Goal: Task Accomplishment & Management: Use online tool/utility

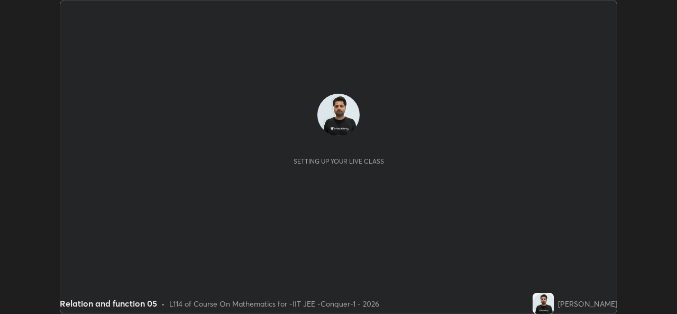
scroll to position [314, 676]
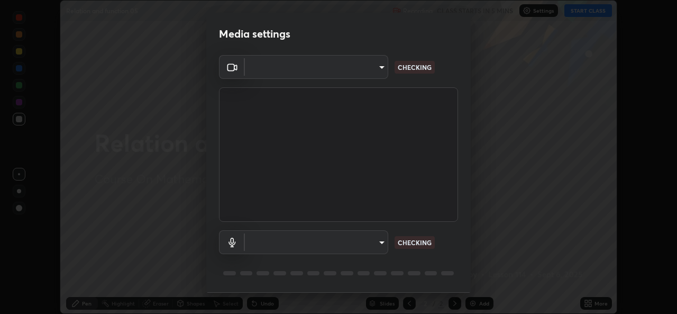
type input "162a4bef6d5de59660943d10e2777e2613c591b7fe343c7323db06c6e3c7e835"
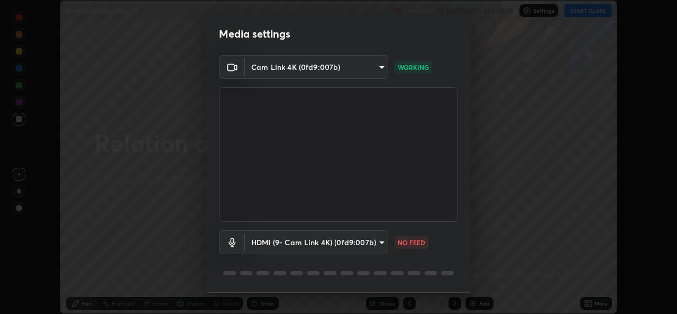
scroll to position [33, 0]
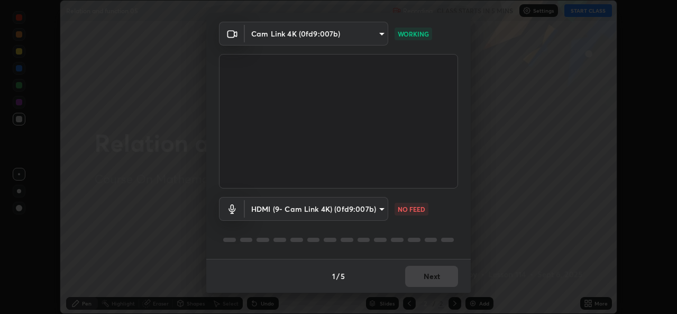
click at [352, 212] on body "Erase all Relation and function 05 Recording CLASS STARTS IN 5 MINS Settings ST…" at bounding box center [338, 157] width 677 height 314
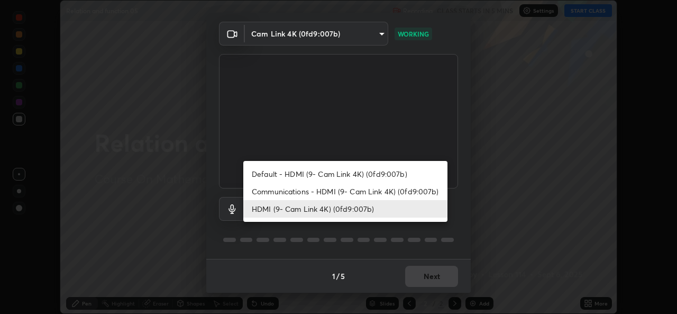
click at [331, 178] on li "Default - HDMI (9- Cam Link 4K) (0fd9:007b)" at bounding box center [345, 173] width 204 height 17
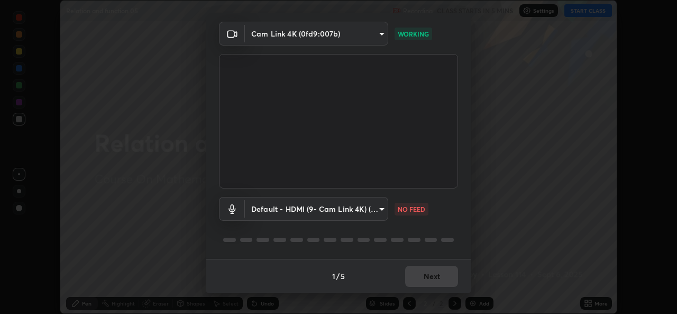
click at [329, 208] on body "Erase all Relation and function 05 Recording CLASS STARTS IN 5 MINS Settings ST…" at bounding box center [338, 157] width 677 height 314
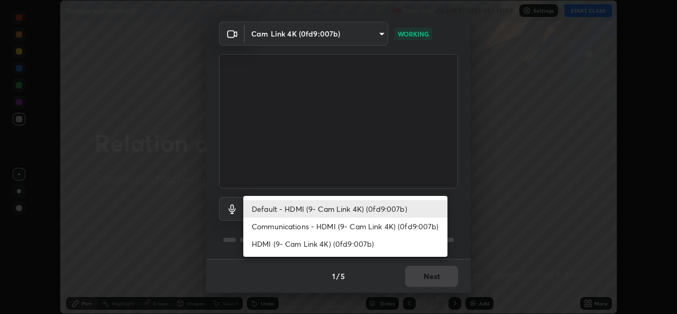
click at [337, 249] on li "HDMI (9- Cam Link 4K) (0fd9:007b)" at bounding box center [345, 243] width 204 height 17
type input "1d4febaa8ec43250a5abd803b4b9017d31c20cfa2482e27e93703920a67056a4"
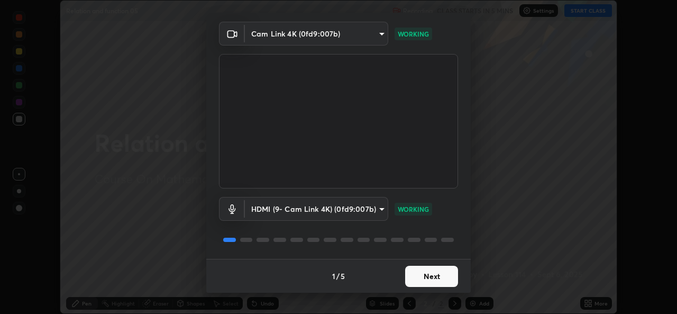
click at [435, 277] on button "Next" at bounding box center [431, 276] width 53 height 21
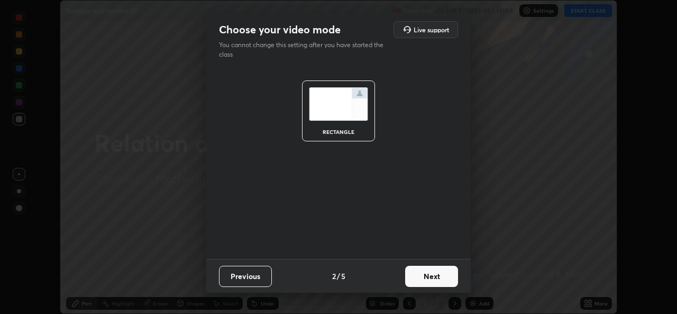
click at [445, 279] on button "Next" at bounding box center [431, 276] width 53 height 21
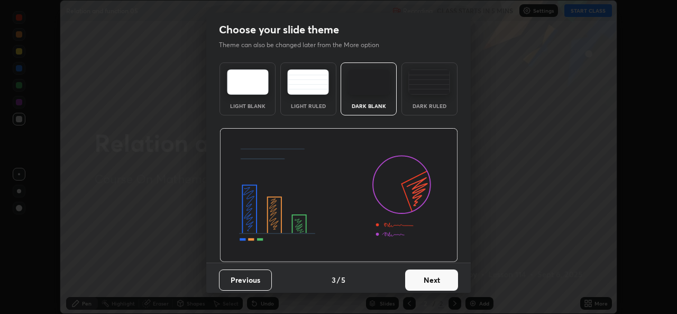
click at [453, 281] on button "Next" at bounding box center [431, 279] width 53 height 21
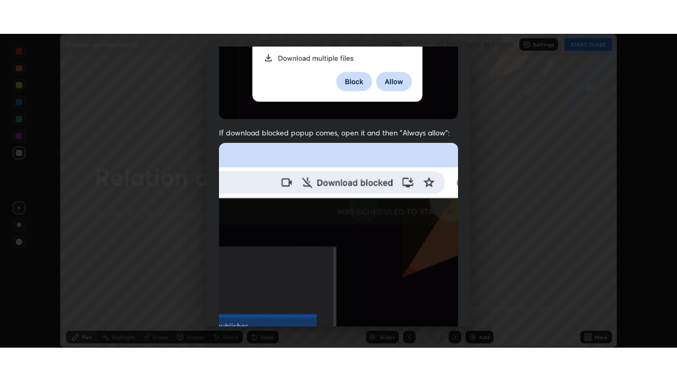
scroll to position [249, 0]
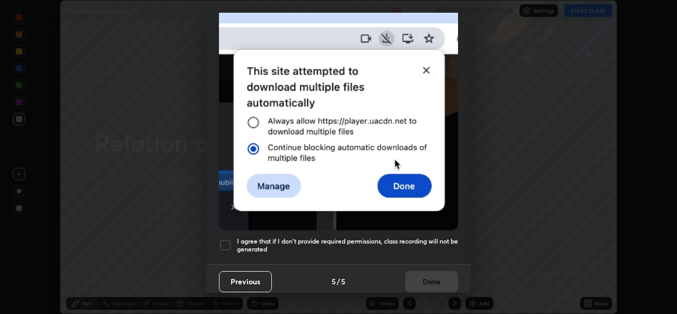
click at [231, 243] on div at bounding box center [225, 245] width 13 height 13
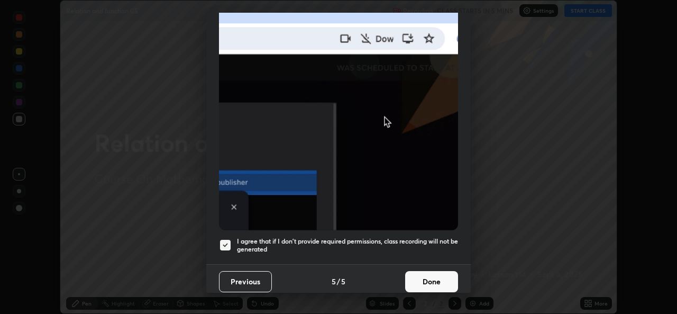
click at [424, 282] on button "Done" at bounding box center [431, 281] width 53 height 21
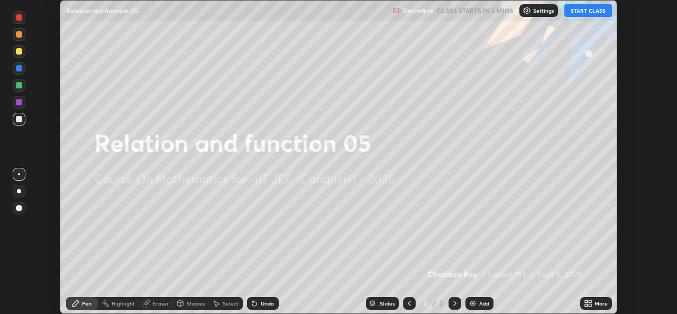
click at [587, 304] on icon at bounding box center [586, 305] width 3 height 3
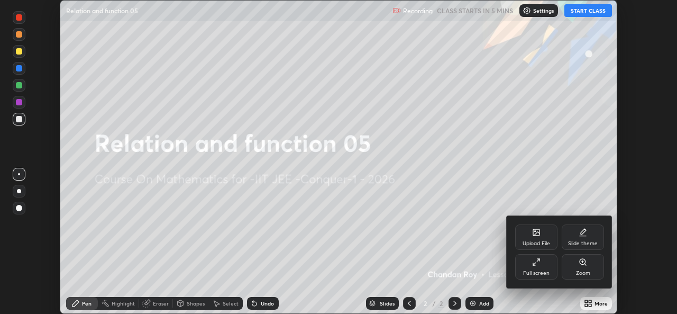
click at [536, 272] on div "Full screen" at bounding box center [536, 272] width 26 height 5
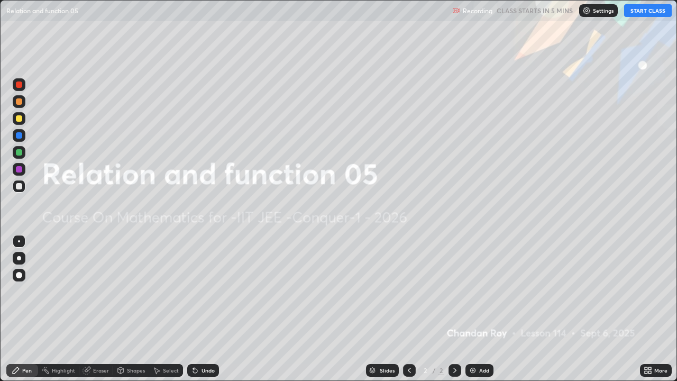
scroll to position [381, 677]
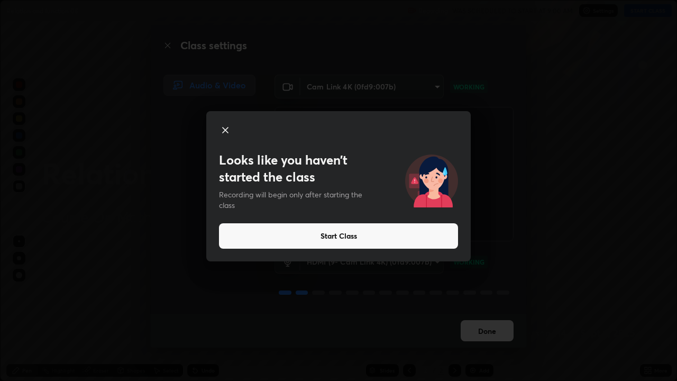
click at [224, 127] on icon at bounding box center [225, 130] width 13 height 13
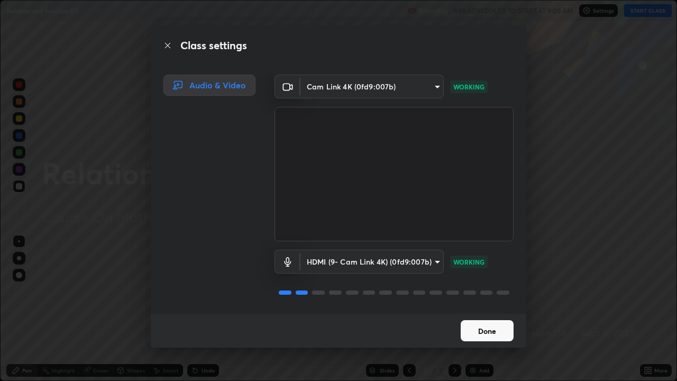
click at [492, 313] on button "Done" at bounding box center [487, 330] width 53 height 21
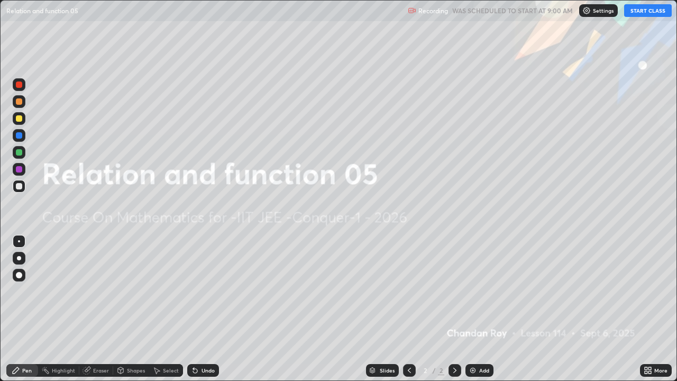
click at [646, 12] on button "START CLASS" at bounding box center [648, 10] width 48 height 13
click at [654, 313] on div "More" at bounding box center [656, 370] width 32 height 13
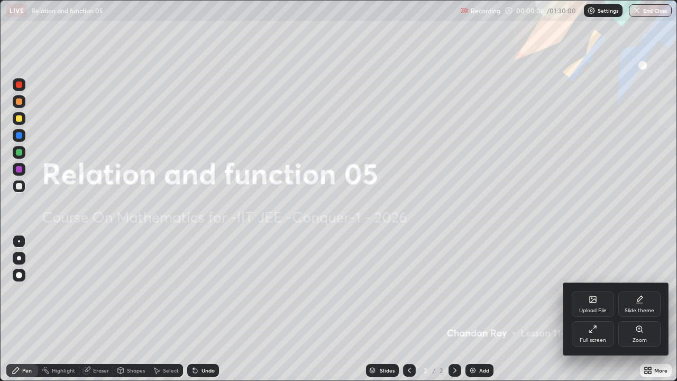
click at [597, 303] on div "Upload File" at bounding box center [593, 303] width 42 height 25
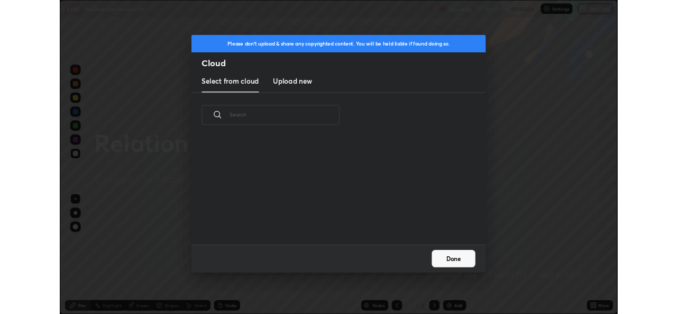
scroll to position [130, 340]
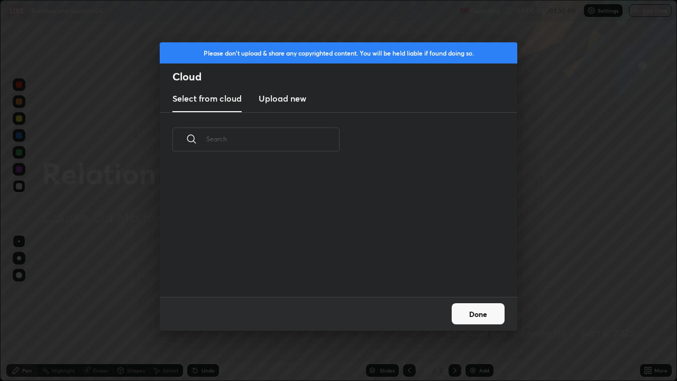
click at [292, 98] on h3 "Upload new" at bounding box center [283, 98] width 48 height 13
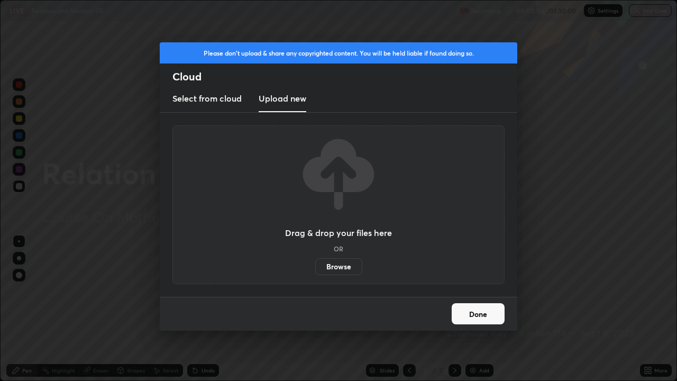
click at [337, 266] on label "Browse" at bounding box center [338, 266] width 47 height 17
click at [315, 266] on input "Browse" at bounding box center [315, 266] width 0 height 17
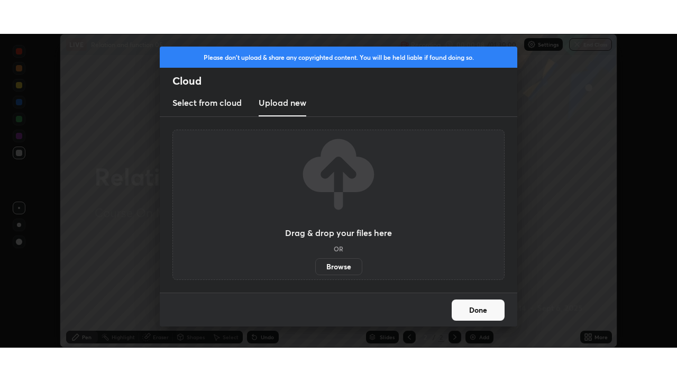
scroll to position [52577, 52214]
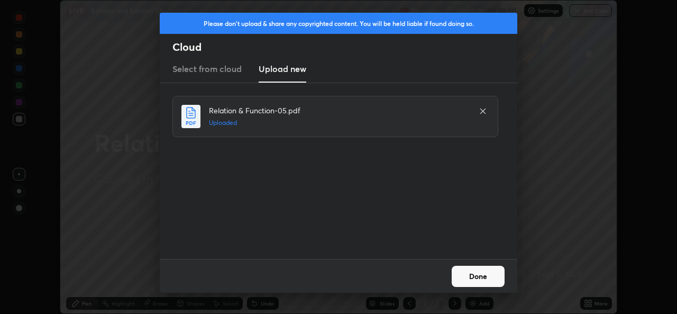
click at [488, 278] on button "Done" at bounding box center [478, 276] width 53 height 21
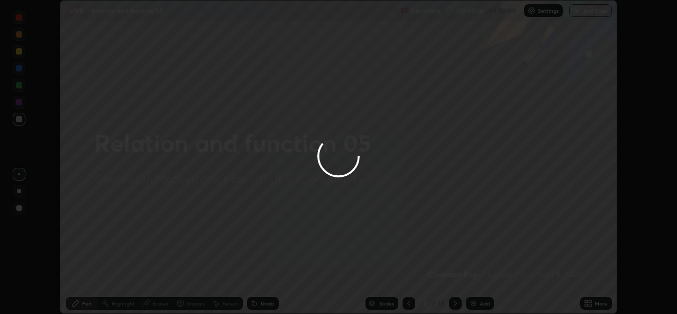
click at [589, 304] on icon at bounding box center [590, 305] width 3 height 3
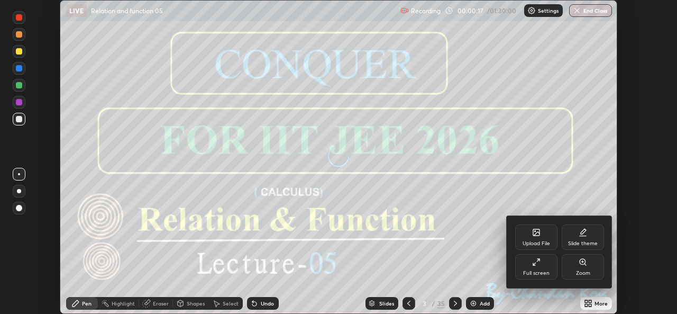
click at [536, 270] on div "Full screen" at bounding box center [536, 272] width 26 height 5
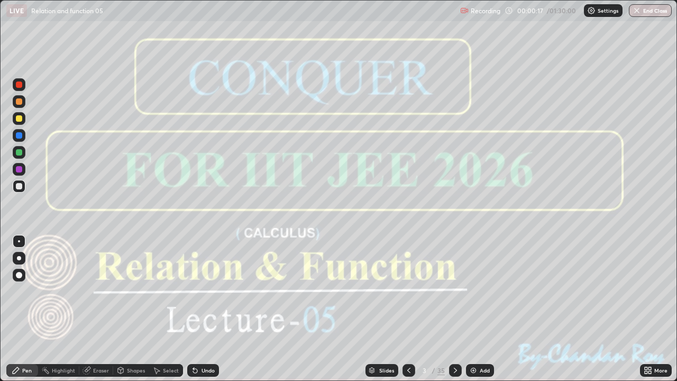
scroll to position [381, 677]
click at [454, 313] on icon at bounding box center [455, 370] width 8 height 8
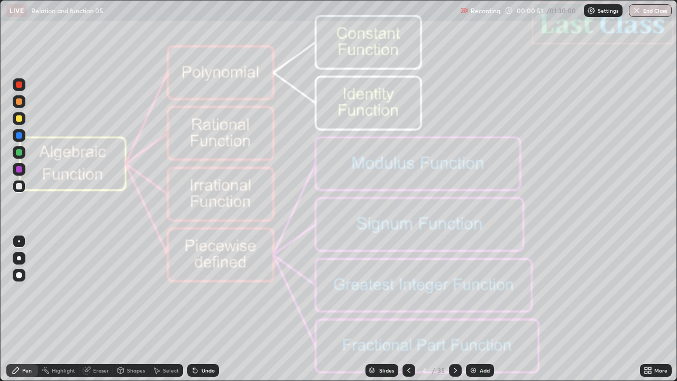
click at [28, 313] on div "Pen" at bounding box center [27, 370] width 10 height 5
click at [22, 172] on div at bounding box center [19, 169] width 13 height 13
click at [455, 313] on icon at bounding box center [455, 370] width 8 height 8
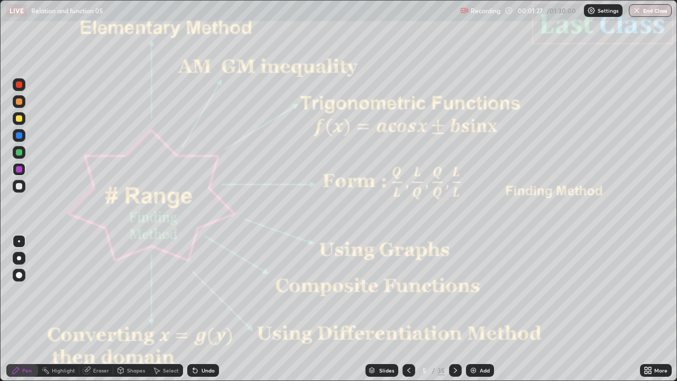
click at [459, 313] on div at bounding box center [455, 370] width 13 height 13
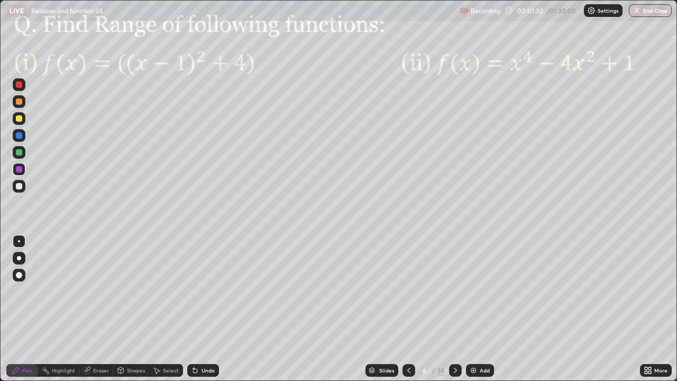
click at [454, 313] on icon at bounding box center [455, 370] width 8 height 8
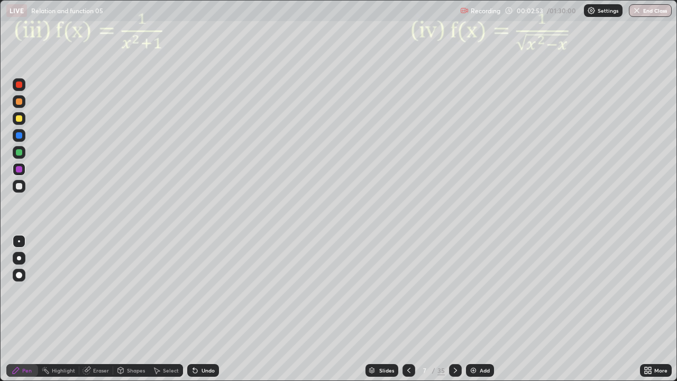
click at [28, 313] on div "Pen" at bounding box center [22, 370] width 32 height 13
click at [19, 168] on div at bounding box center [19, 169] width 6 height 6
click at [209, 313] on div "Undo" at bounding box center [203, 370] width 32 height 13
click at [207, 313] on div "Undo" at bounding box center [203, 370] width 32 height 13
click at [459, 313] on div at bounding box center [455, 370] width 13 height 13
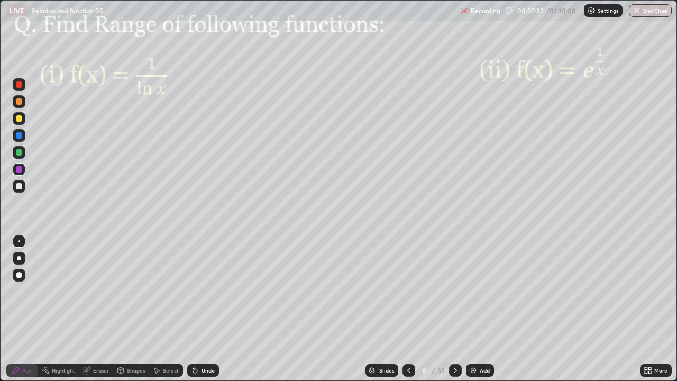
click at [22, 175] on div at bounding box center [19, 169] width 13 height 13
click at [20, 152] on div at bounding box center [19, 152] width 6 height 6
click at [21, 154] on div at bounding box center [19, 152] width 6 height 6
click at [16, 171] on div at bounding box center [19, 169] width 6 height 6
click at [130, 313] on div "Shapes" at bounding box center [136, 370] width 18 height 5
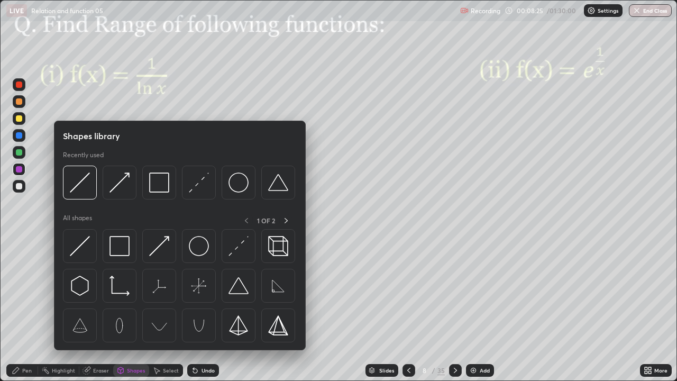
click at [83, 186] on img at bounding box center [80, 182] width 20 height 20
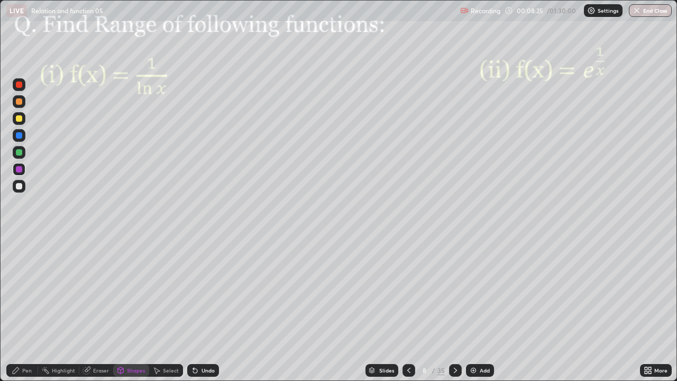
click at [21, 184] on div at bounding box center [19, 186] width 6 height 6
click at [21, 121] on div at bounding box center [19, 118] width 6 height 6
click at [202, 313] on div "Undo" at bounding box center [203, 370] width 32 height 13
click at [26, 313] on div "Pen" at bounding box center [27, 370] width 10 height 5
click at [19, 136] on div at bounding box center [19, 135] width 6 height 6
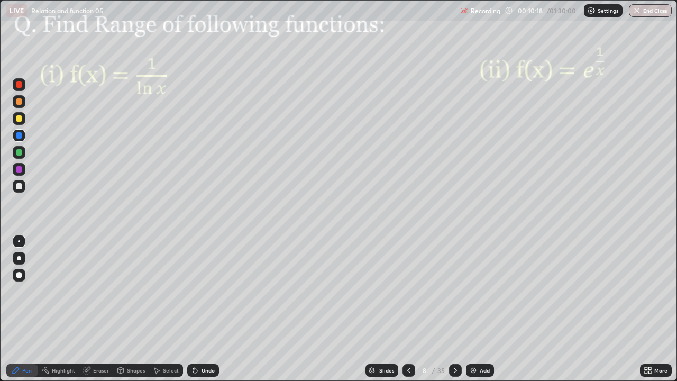
click at [24, 158] on div at bounding box center [19, 152] width 13 height 17
click at [214, 313] on div "Undo" at bounding box center [203, 370] width 32 height 13
click at [21, 168] on div at bounding box center [19, 169] width 6 height 6
click at [17, 121] on div at bounding box center [19, 118] width 6 height 6
click at [22, 136] on div at bounding box center [19, 135] width 6 height 6
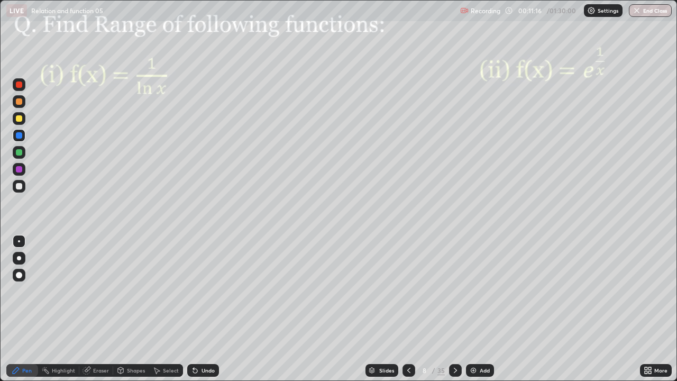
click at [23, 153] on div at bounding box center [19, 152] width 13 height 13
click at [21, 137] on div at bounding box center [19, 135] width 6 height 6
click at [18, 188] on div at bounding box center [19, 186] width 6 height 6
click at [454, 313] on icon at bounding box center [455, 370] width 8 height 8
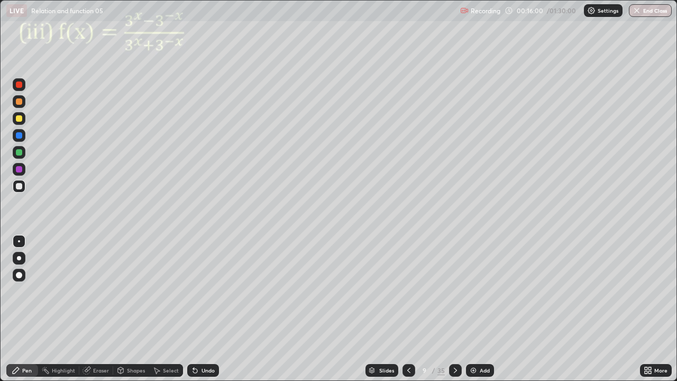
click at [14, 168] on div at bounding box center [19, 169] width 13 height 13
click at [23, 171] on div at bounding box center [19, 169] width 13 height 13
click at [20, 152] on div at bounding box center [19, 152] width 6 height 6
click at [207, 313] on div "Undo" at bounding box center [208, 370] width 13 height 5
click at [22, 188] on div at bounding box center [19, 186] width 13 height 13
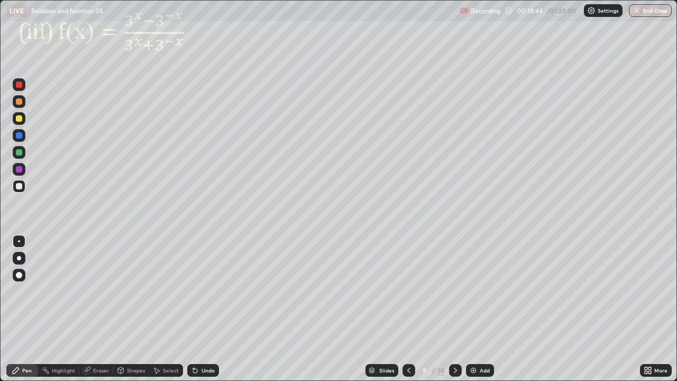
click at [20, 171] on div at bounding box center [19, 169] width 6 height 6
click at [104, 313] on div "Eraser" at bounding box center [101, 370] width 16 height 5
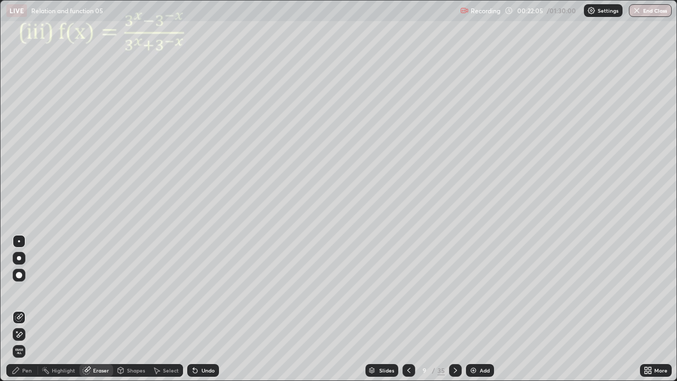
click at [455, 313] on icon at bounding box center [455, 370] width 8 height 8
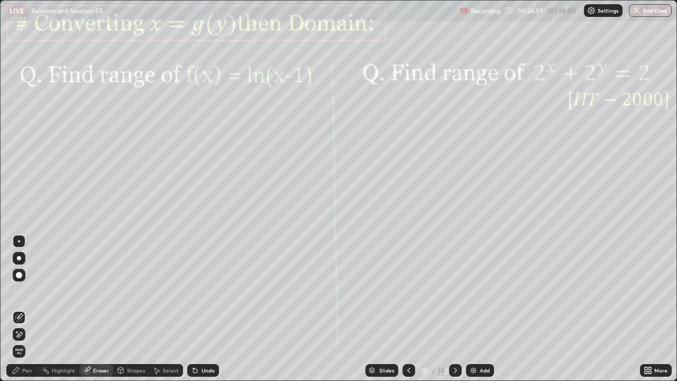
click at [25, 313] on div "Pen" at bounding box center [27, 370] width 10 height 5
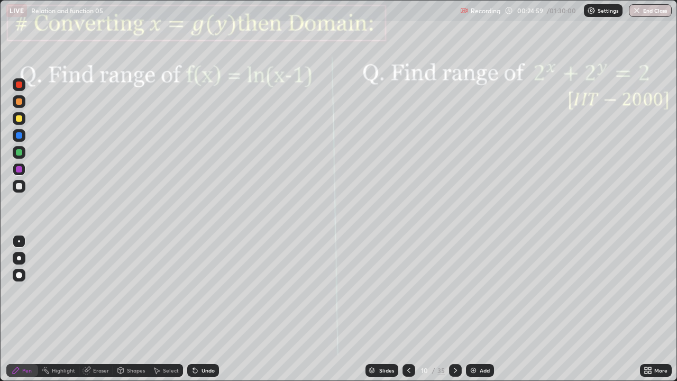
click at [17, 172] on div at bounding box center [19, 169] width 6 height 6
click at [125, 313] on div "Shapes" at bounding box center [131, 370] width 36 height 13
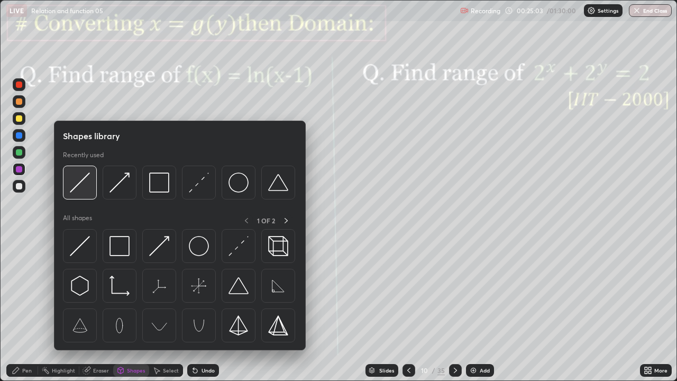
click at [83, 181] on img at bounding box center [80, 182] width 20 height 20
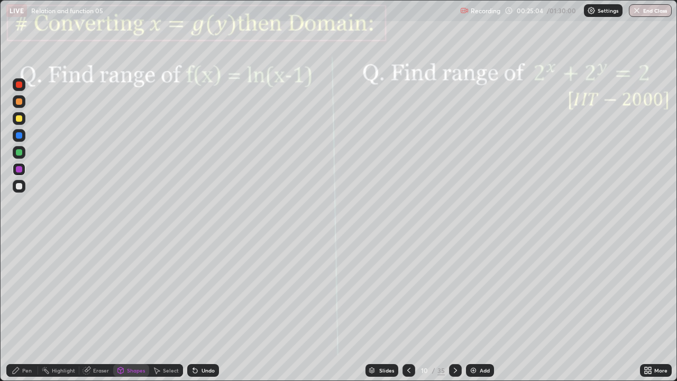
click at [19, 187] on div at bounding box center [19, 186] width 6 height 6
click at [23, 156] on div at bounding box center [19, 152] width 13 height 13
click at [30, 313] on div "Pen" at bounding box center [27, 370] width 10 height 5
click at [129, 313] on div "Shapes" at bounding box center [136, 370] width 18 height 5
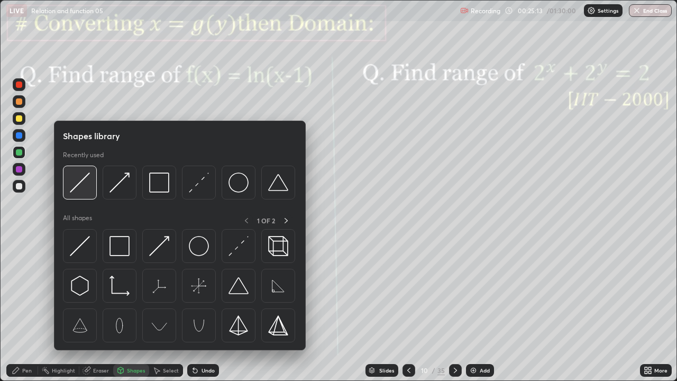
click at [77, 188] on img at bounding box center [80, 182] width 20 height 20
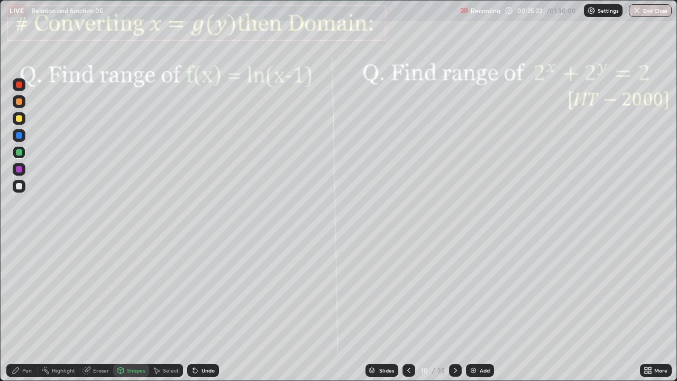
click at [130, 313] on div "Shapes" at bounding box center [136, 370] width 18 height 5
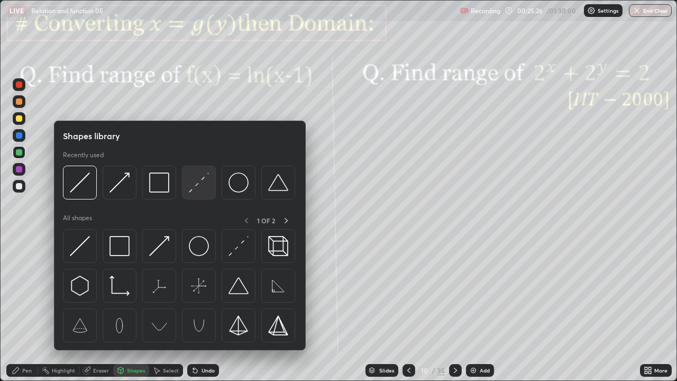
click at [191, 185] on img at bounding box center [199, 182] width 20 height 20
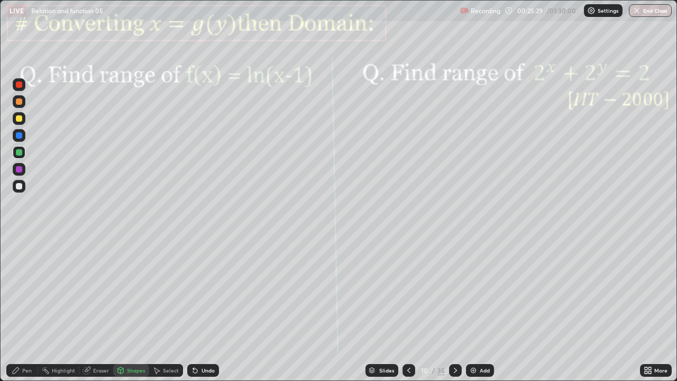
click at [197, 313] on icon at bounding box center [195, 370] width 8 height 8
click at [136, 313] on div "Shapes" at bounding box center [136, 370] width 18 height 5
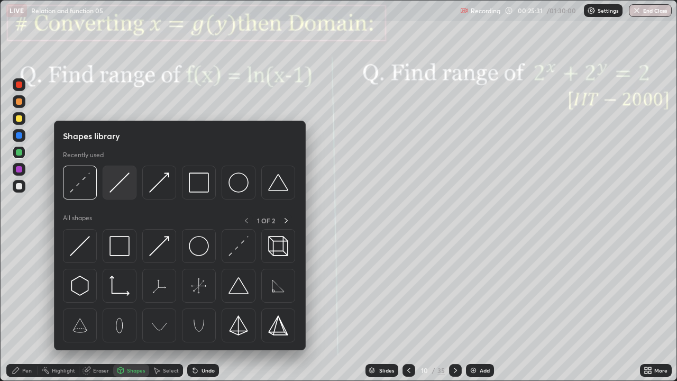
click at [112, 193] on div at bounding box center [120, 183] width 34 height 34
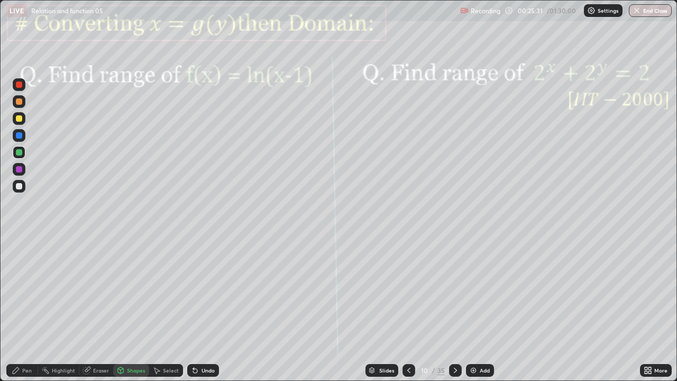
click at [20, 170] on div at bounding box center [19, 169] width 6 height 6
click at [25, 313] on div "Pen" at bounding box center [22, 370] width 32 height 13
click at [21, 168] on div at bounding box center [19, 169] width 6 height 6
click at [21, 120] on div at bounding box center [19, 118] width 6 height 6
click at [16, 85] on div at bounding box center [19, 84] width 6 height 6
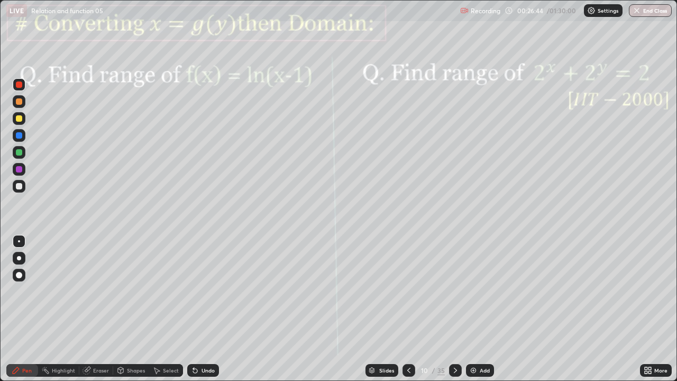
click at [20, 169] on div at bounding box center [19, 169] width 6 height 6
click at [19, 171] on div at bounding box center [19, 169] width 6 height 6
click at [20, 152] on div at bounding box center [19, 152] width 6 height 6
click at [18, 135] on div at bounding box center [19, 135] width 6 height 6
click at [19, 100] on div at bounding box center [19, 101] width 6 height 6
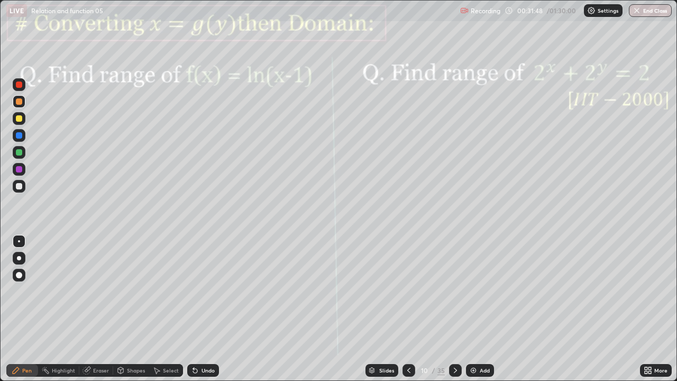
click at [458, 313] on icon at bounding box center [455, 370] width 8 height 8
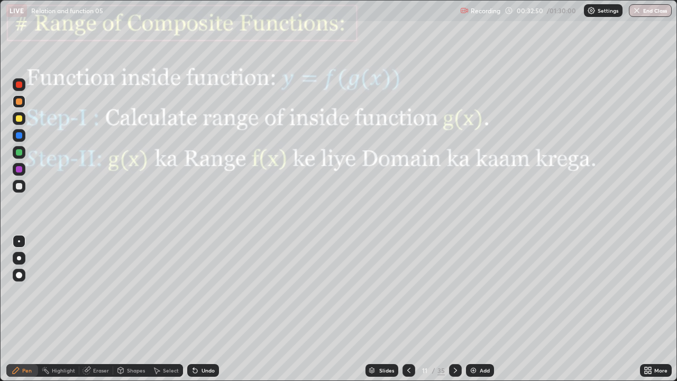
click at [106, 313] on div "Eraser" at bounding box center [101, 370] width 16 height 5
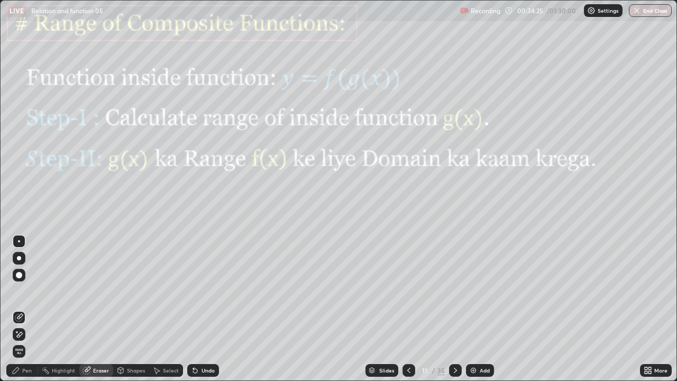
click at [454, 313] on icon at bounding box center [455, 370] width 8 height 8
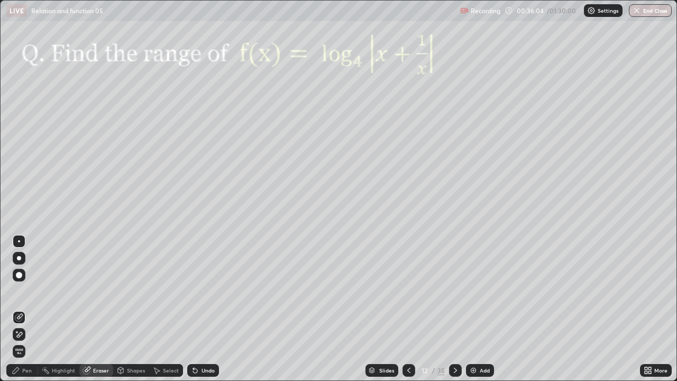
click at [30, 313] on div "Pen" at bounding box center [22, 370] width 32 height 13
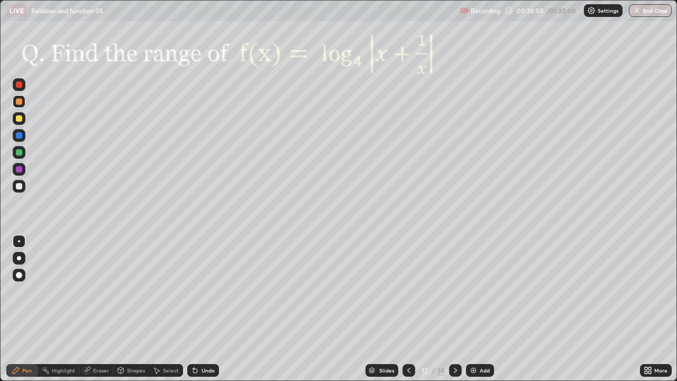
click at [20, 155] on div at bounding box center [19, 152] width 6 height 6
click at [22, 169] on div at bounding box center [19, 169] width 6 height 6
click at [458, 313] on icon at bounding box center [455, 370] width 8 height 8
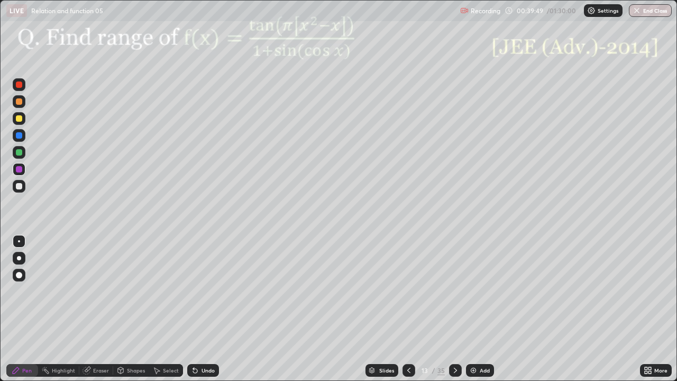
click at [14, 168] on div at bounding box center [19, 169] width 13 height 13
click at [16, 123] on div at bounding box center [19, 118] width 13 height 13
click at [206, 313] on div "Undo" at bounding box center [208, 370] width 13 height 5
click at [100, 313] on div "Eraser" at bounding box center [101, 370] width 16 height 5
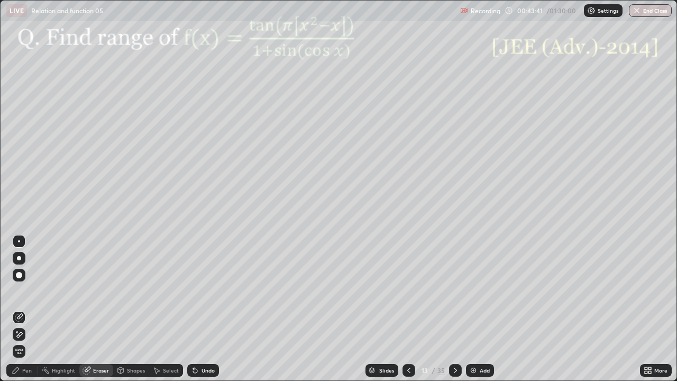
click at [459, 313] on div at bounding box center [455, 370] width 13 height 13
click at [30, 313] on div "Pen" at bounding box center [27, 370] width 10 height 5
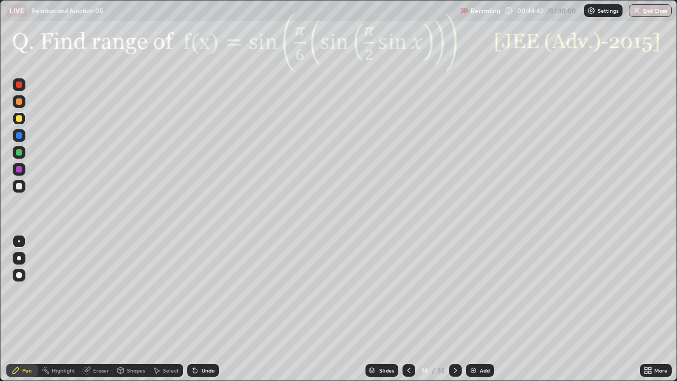
click at [20, 170] on div at bounding box center [19, 169] width 6 height 6
click at [207, 313] on div "Undo" at bounding box center [203, 370] width 32 height 13
click at [454, 313] on icon at bounding box center [455, 370] width 8 height 8
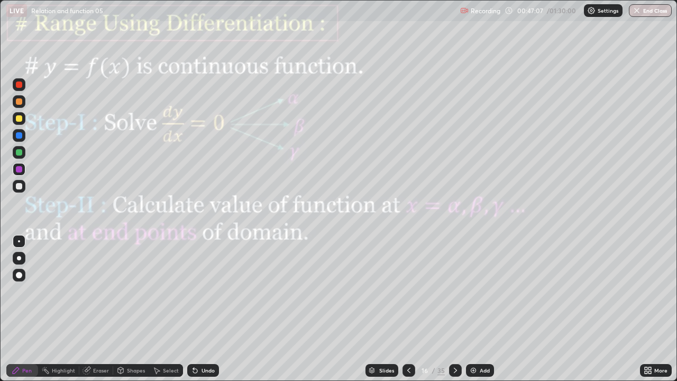
click at [409, 313] on icon at bounding box center [409, 370] width 8 height 8
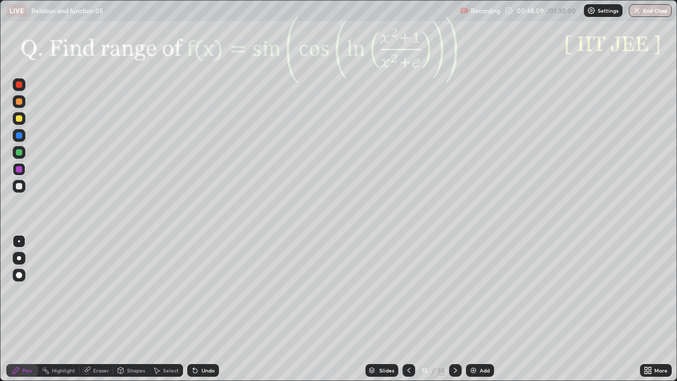
click at [454, 313] on icon at bounding box center [455, 370] width 8 height 8
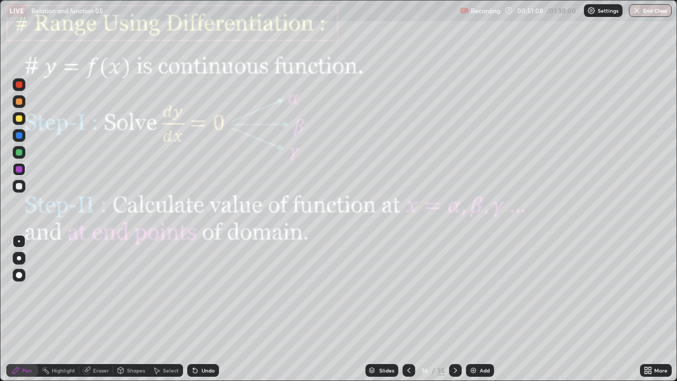
click at [454, 313] on icon at bounding box center [455, 370] width 8 height 8
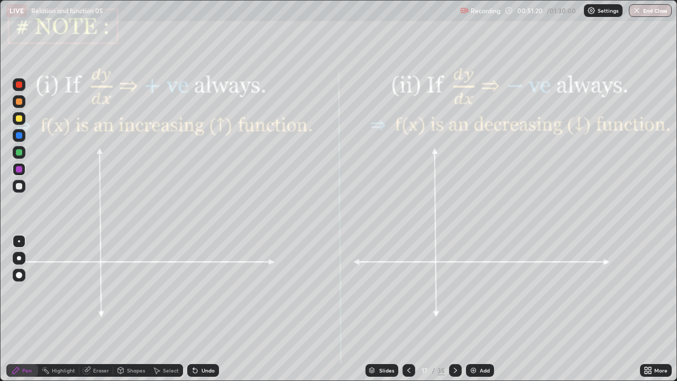
click at [21, 171] on div at bounding box center [19, 169] width 6 height 6
click at [198, 313] on div "Undo" at bounding box center [203, 370] width 32 height 13
click at [23, 154] on div at bounding box center [19, 152] width 13 height 13
click at [204, 313] on div "Undo" at bounding box center [203, 370] width 32 height 13
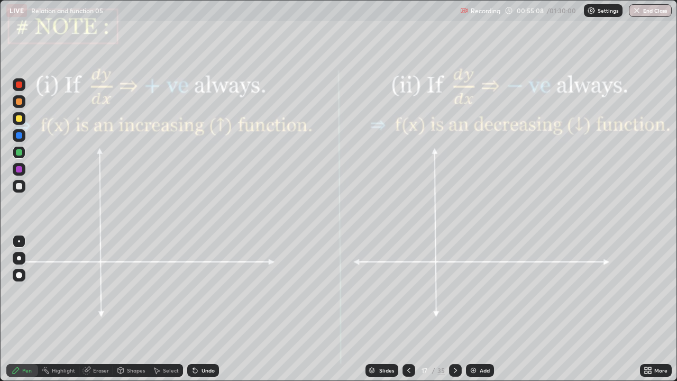
click at [454, 313] on icon at bounding box center [455, 370] width 8 height 8
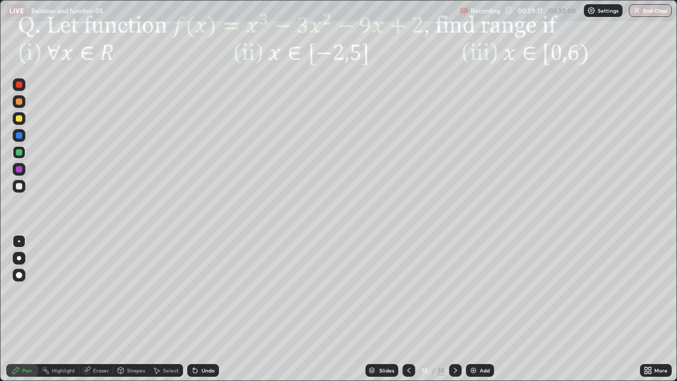
click at [20, 137] on div at bounding box center [19, 135] width 6 height 6
click at [21, 171] on div at bounding box center [19, 169] width 6 height 6
click at [164, 313] on div "Select" at bounding box center [171, 370] width 16 height 5
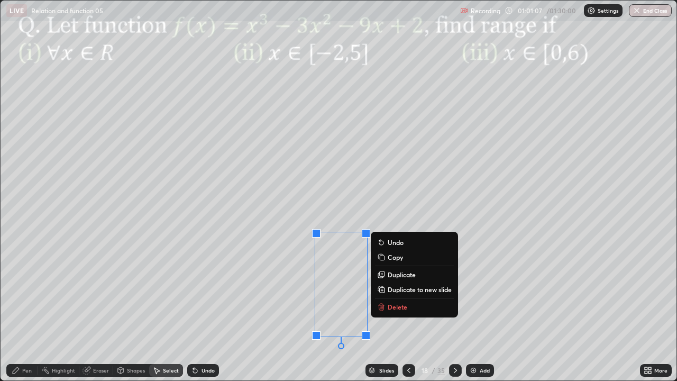
click at [400, 275] on p "Duplicate" at bounding box center [402, 274] width 28 height 8
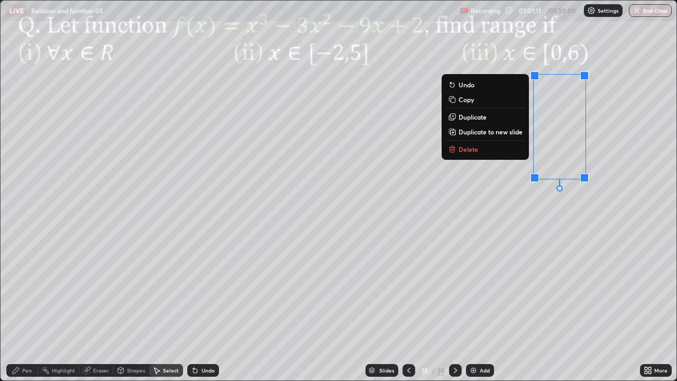
click at [547, 257] on div "0 ° Undo Copy Duplicate Duplicate to new slide Delete" at bounding box center [339, 191] width 676 height 380
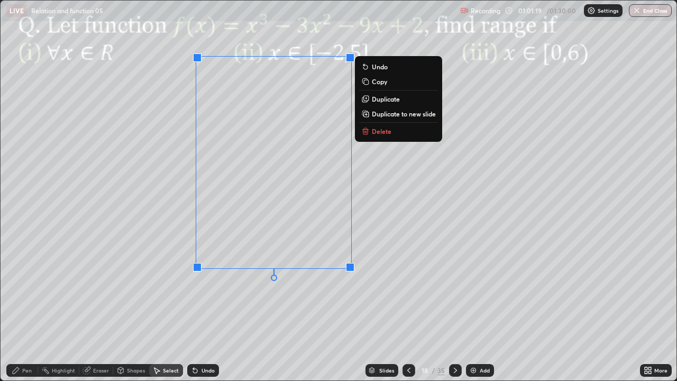
click at [306, 308] on div "0 ° Undo Copy Duplicate Duplicate to new slide Delete" at bounding box center [339, 191] width 676 height 380
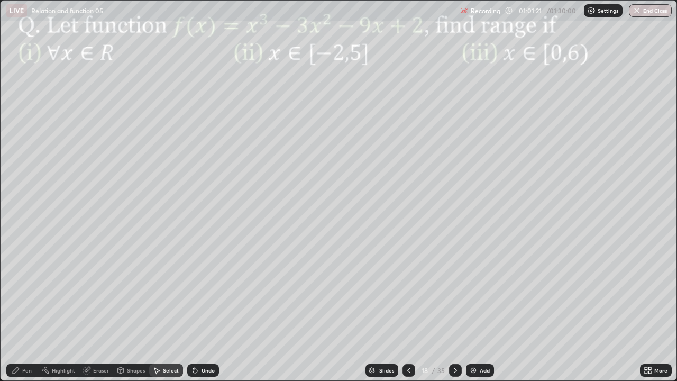
click at [23, 313] on div "Pen" at bounding box center [27, 370] width 10 height 5
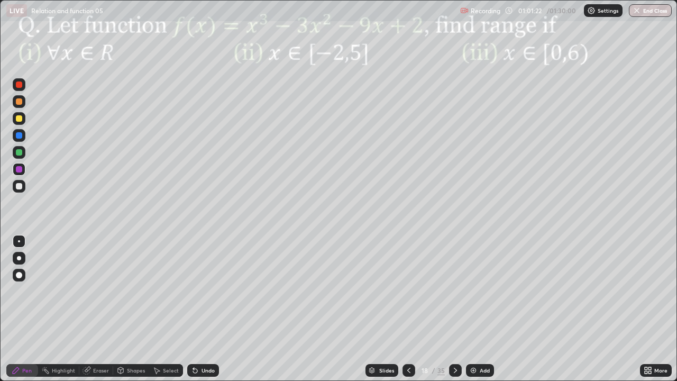
click at [97, 313] on div "Eraser" at bounding box center [101, 370] width 16 height 5
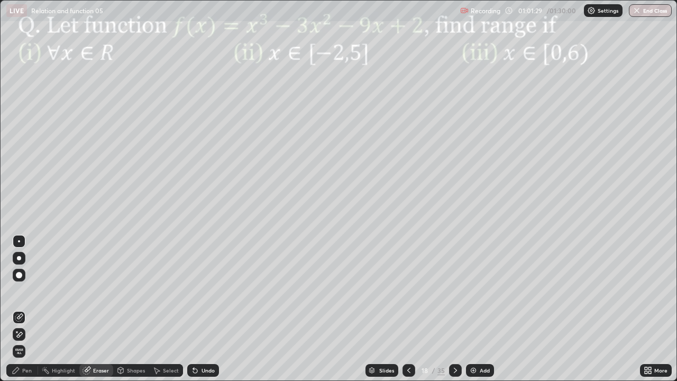
click at [28, 313] on div "Pen" at bounding box center [22, 370] width 32 height 13
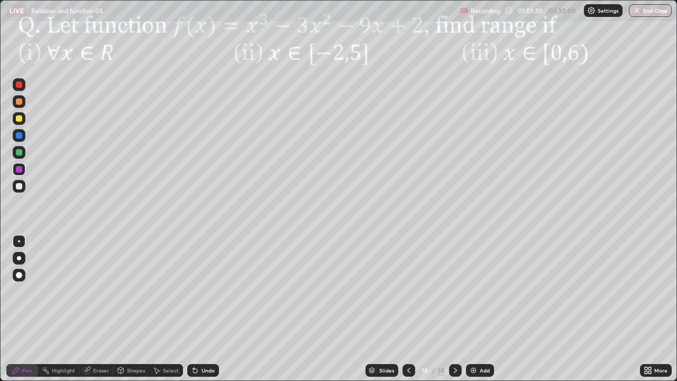
click at [23, 169] on div at bounding box center [19, 169] width 13 height 13
click at [22, 185] on div at bounding box center [19, 186] width 6 height 6
click at [21, 102] on div at bounding box center [19, 101] width 6 height 6
click at [133, 313] on div "Shapes" at bounding box center [136, 370] width 18 height 5
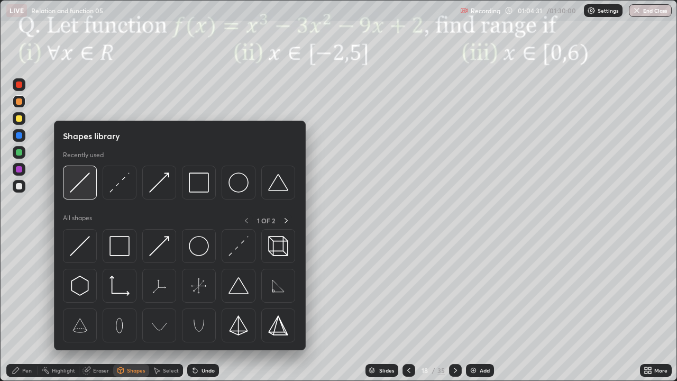
click at [88, 181] on img at bounding box center [80, 182] width 20 height 20
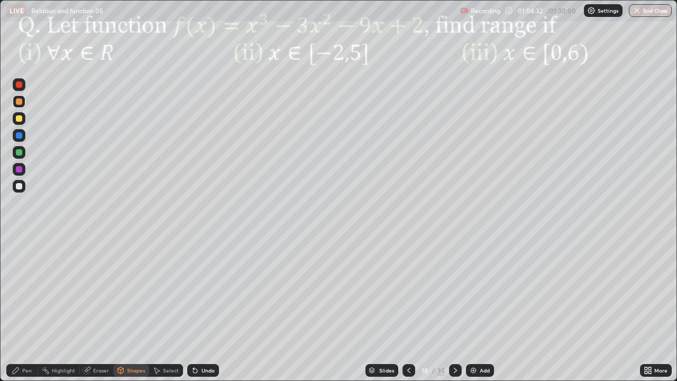
click at [23, 188] on div at bounding box center [19, 186] width 13 height 13
click at [24, 313] on div "Pen" at bounding box center [22, 370] width 32 height 13
click at [18, 169] on div at bounding box center [19, 169] width 6 height 6
click at [98, 313] on div "Eraser" at bounding box center [101, 370] width 16 height 5
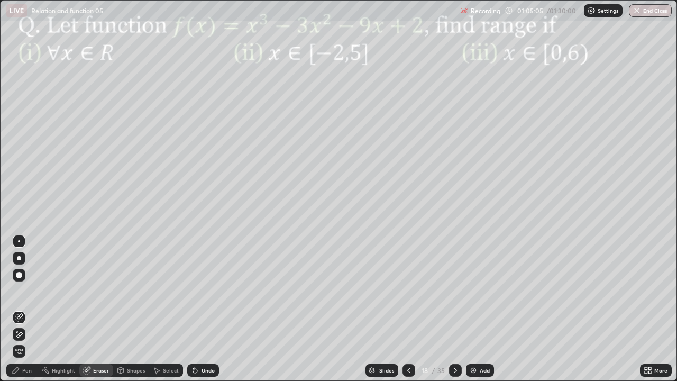
click at [26, 313] on div "Pen" at bounding box center [27, 370] width 10 height 5
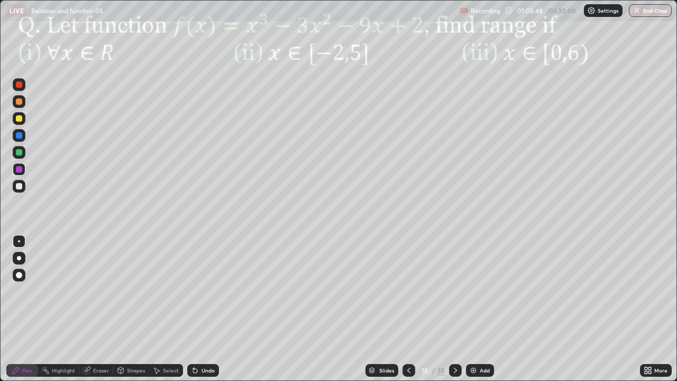
click at [21, 156] on div at bounding box center [19, 152] width 13 height 13
click at [204, 313] on div "Undo" at bounding box center [208, 370] width 13 height 5
click at [66, 313] on div "Highlight" at bounding box center [63, 370] width 23 height 5
click at [129, 313] on div "Shapes" at bounding box center [136, 370] width 18 height 5
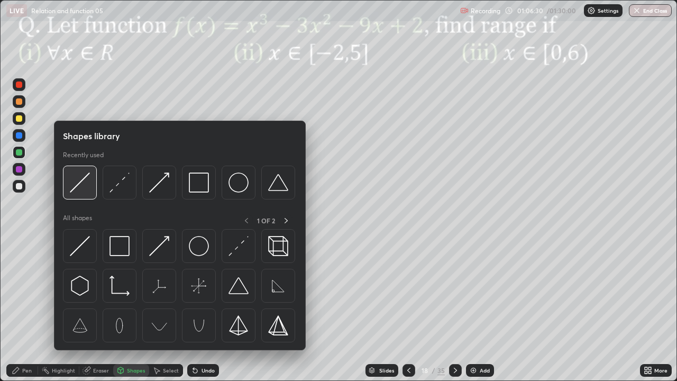
click at [85, 187] on img at bounding box center [80, 182] width 20 height 20
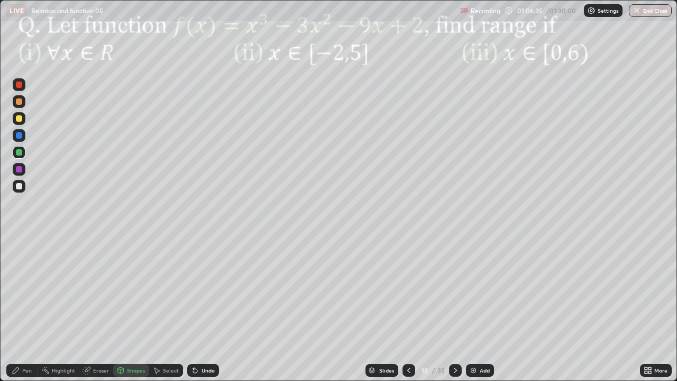
click at [207, 313] on div "Undo" at bounding box center [203, 370] width 32 height 13
click at [19, 186] on div at bounding box center [19, 186] width 6 height 6
click at [18, 313] on icon at bounding box center [16, 370] width 8 height 8
click at [454, 313] on icon at bounding box center [455, 370] width 8 height 8
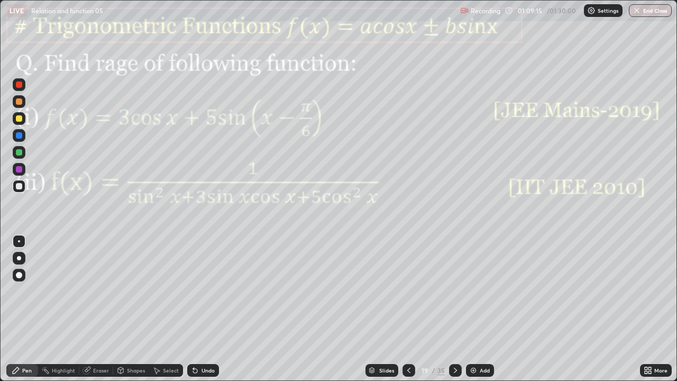
click at [458, 313] on icon at bounding box center [455, 370] width 8 height 8
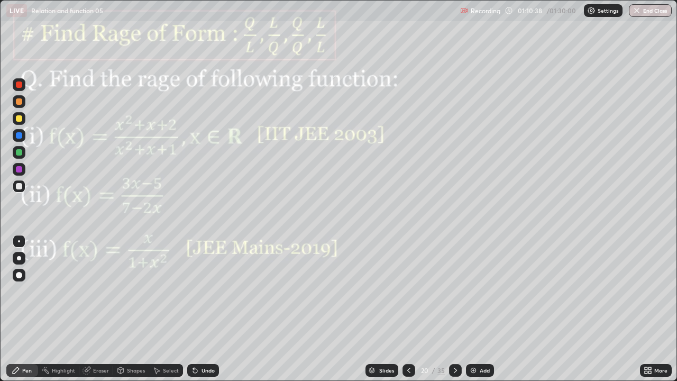
click at [202, 313] on div "Undo" at bounding box center [208, 370] width 13 height 5
click at [203, 313] on div "Undo" at bounding box center [208, 370] width 13 height 5
click at [207, 313] on div "Undo" at bounding box center [203, 370] width 32 height 13
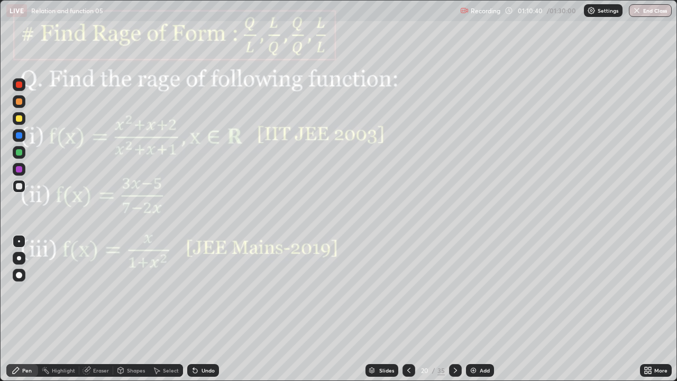
click at [209, 313] on div "Undo" at bounding box center [203, 370] width 32 height 13
click at [212, 313] on div "Undo" at bounding box center [203, 370] width 32 height 13
click at [216, 313] on div "Undo" at bounding box center [203, 370] width 32 height 13
click at [215, 313] on div "Undo" at bounding box center [203, 370] width 32 height 13
click at [22, 170] on div at bounding box center [19, 169] width 6 height 6
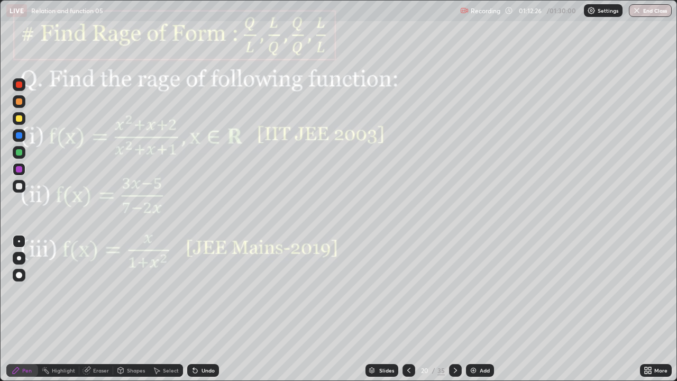
click at [23, 153] on div at bounding box center [19, 152] width 13 height 13
click at [23, 169] on div at bounding box center [19, 169] width 13 height 13
click at [459, 313] on div at bounding box center [455, 370] width 13 height 13
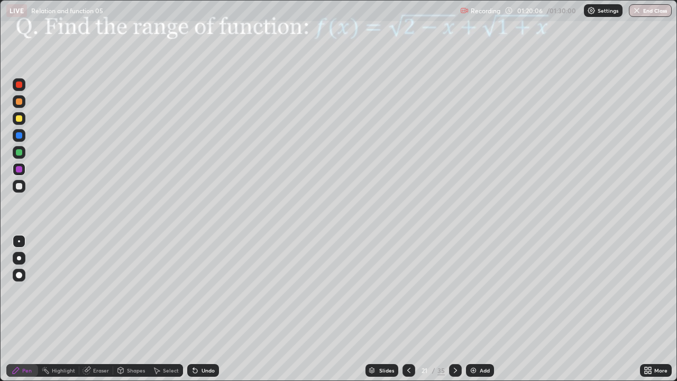
click at [23, 166] on div at bounding box center [19, 169] width 13 height 13
click at [16, 170] on div at bounding box center [19, 169] width 6 height 6
click at [19, 135] on div at bounding box center [19, 135] width 6 height 6
click at [20, 151] on div at bounding box center [19, 152] width 6 height 6
click at [30, 313] on div "Pen" at bounding box center [22, 370] width 32 height 13
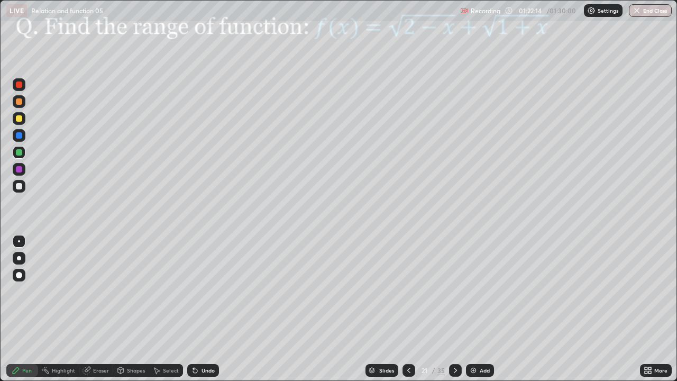
click at [19, 187] on div at bounding box center [19, 186] width 6 height 6
click at [20, 135] on div at bounding box center [19, 135] width 6 height 6
click at [454, 313] on icon at bounding box center [455, 370] width 8 height 8
click at [455, 313] on icon at bounding box center [455, 370] width 8 height 8
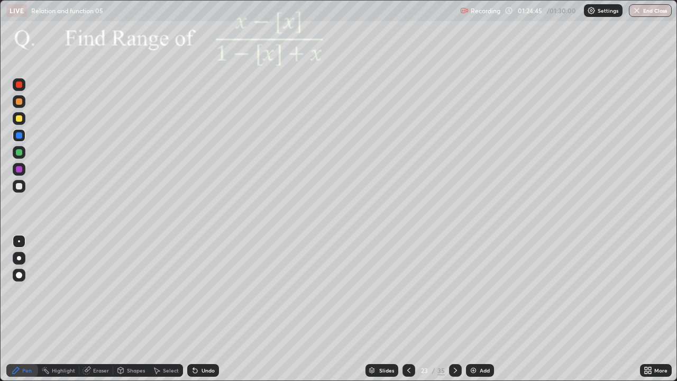
click at [454, 313] on icon at bounding box center [455, 370] width 8 height 8
click at [458, 313] on div at bounding box center [455, 370] width 13 height 13
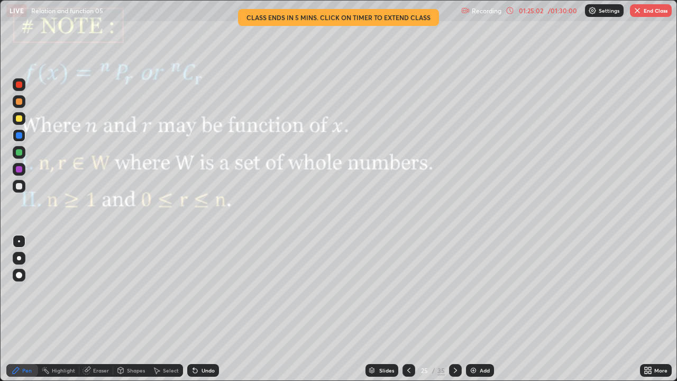
click at [459, 313] on div at bounding box center [455, 370] width 13 height 13
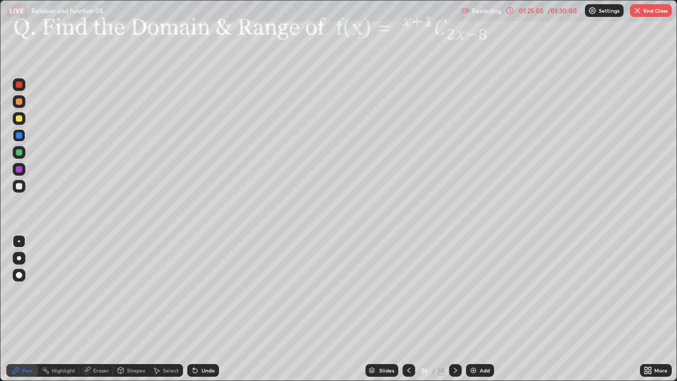
click at [454, 313] on icon at bounding box center [455, 370] width 8 height 8
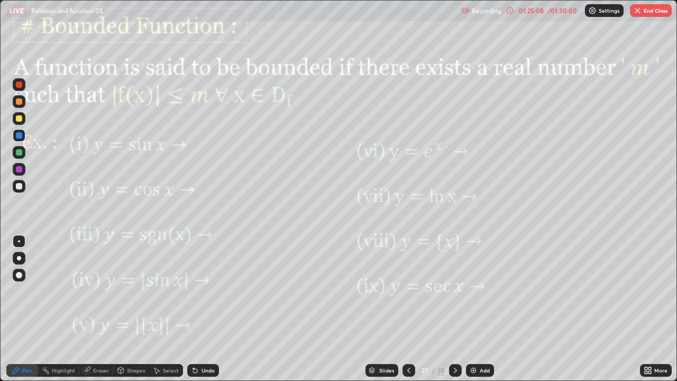
click at [454, 313] on icon at bounding box center [455, 370] width 3 height 5
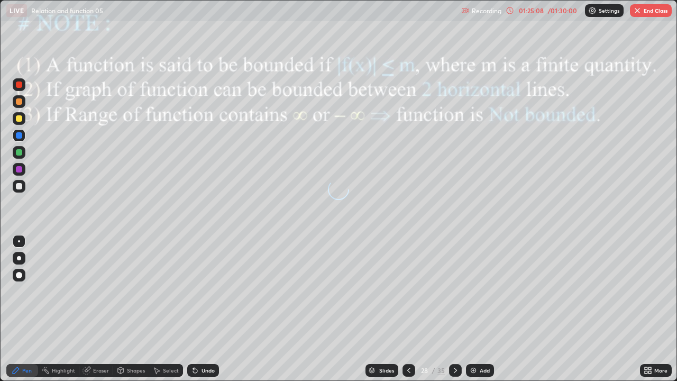
click at [454, 313] on icon at bounding box center [455, 370] width 3 height 5
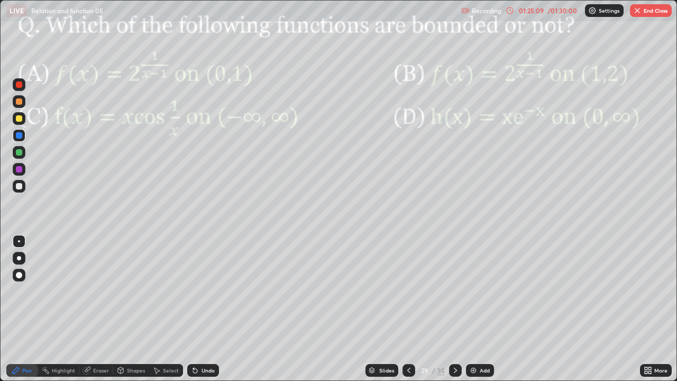
click at [454, 313] on icon at bounding box center [455, 370] width 8 height 8
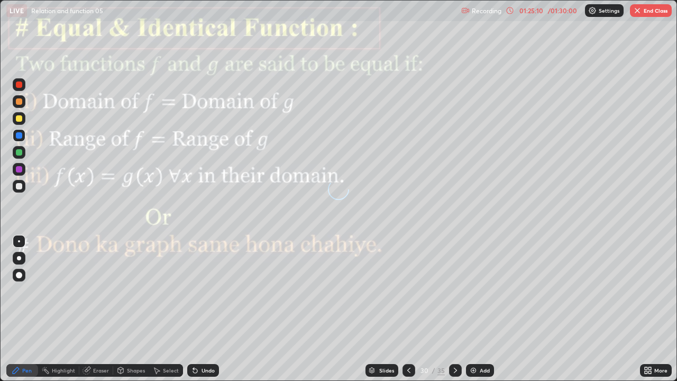
click at [454, 313] on icon at bounding box center [455, 370] width 8 height 8
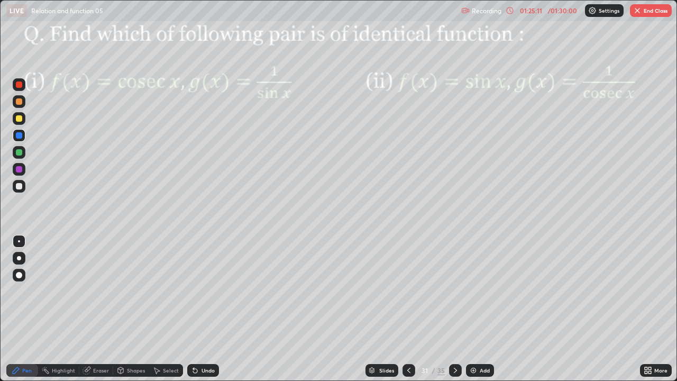
click at [454, 313] on icon at bounding box center [455, 370] width 8 height 8
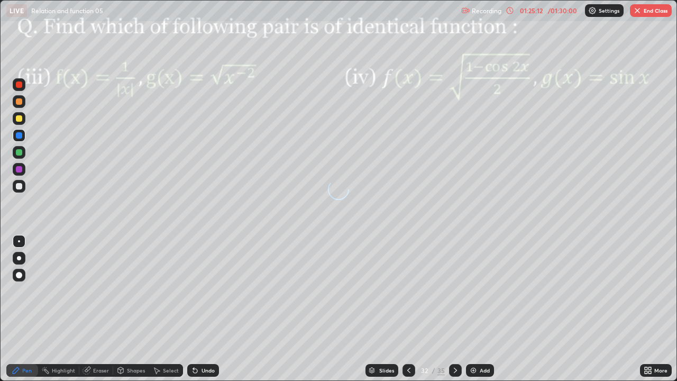
click at [453, 313] on icon at bounding box center [455, 370] width 8 height 8
click at [454, 313] on icon at bounding box center [455, 370] width 8 height 8
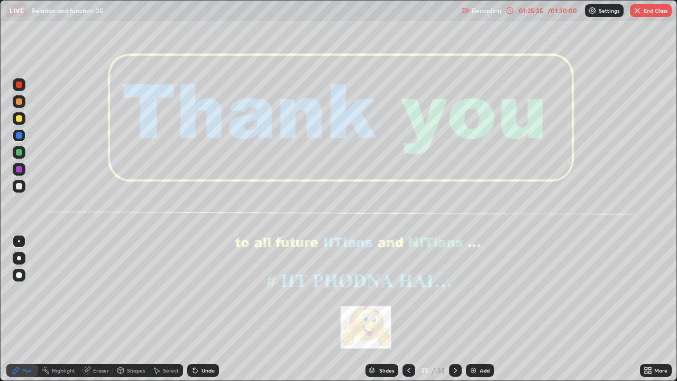
click at [654, 12] on button "End Class" at bounding box center [651, 10] width 42 height 13
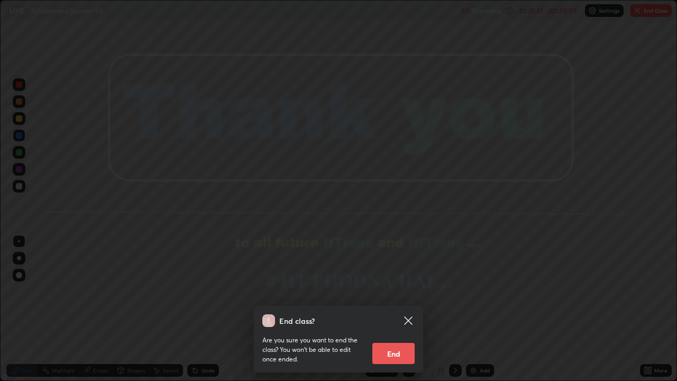
click at [392, 313] on button "End" at bounding box center [393, 353] width 42 height 21
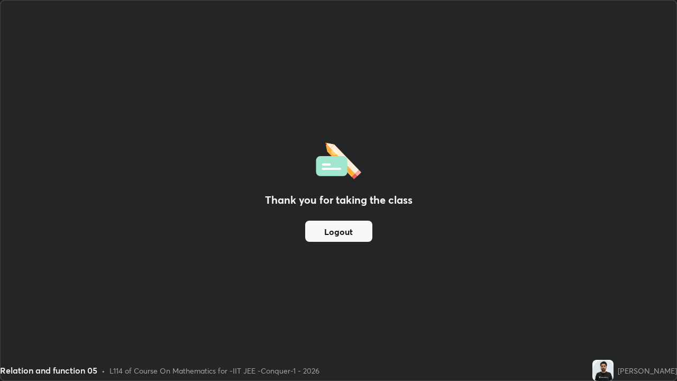
click at [353, 229] on button "Logout" at bounding box center [338, 231] width 67 height 21
